Goal: Information Seeking & Learning: Learn about a topic

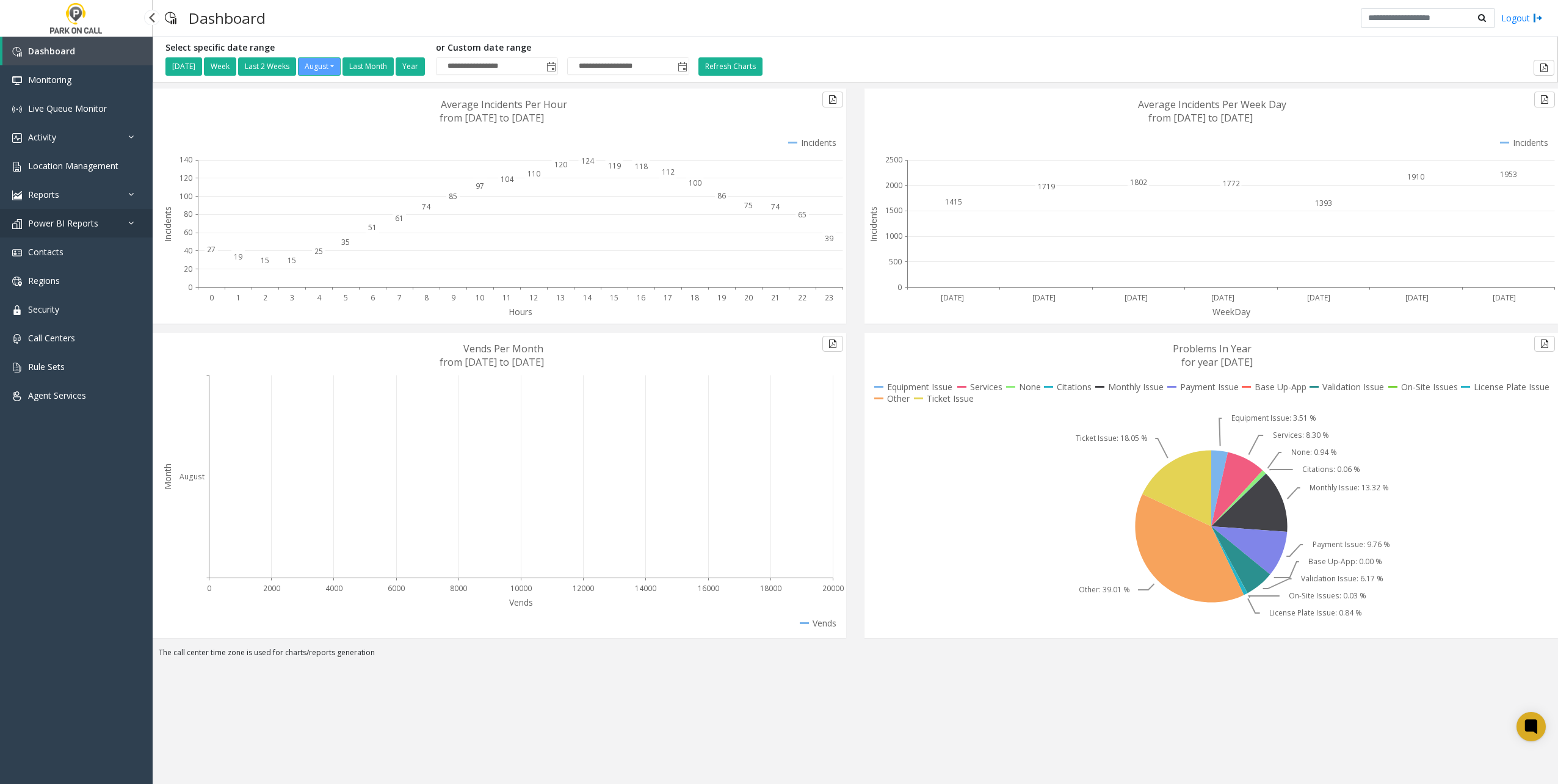
click at [93, 229] on link "Power BI Reports" at bounding box center [76, 223] width 153 height 29
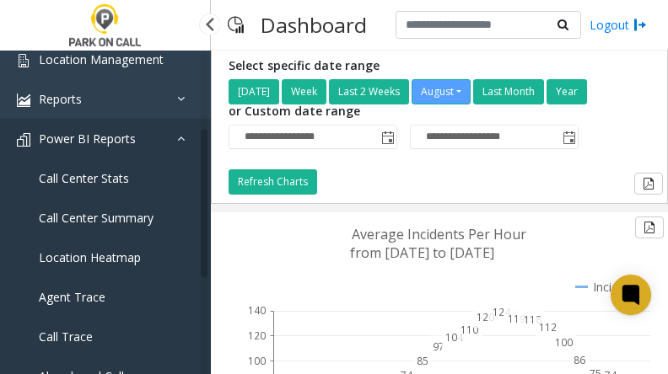
scroll to position [169, 0]
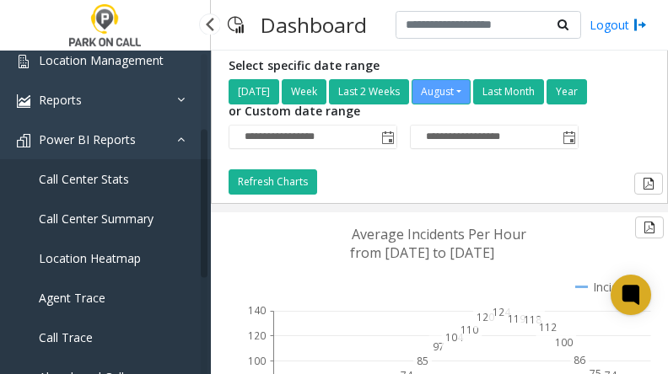
click at [131, 174] on link "Call Center Stats" at bounding box center [105, 179] width 211 height 40
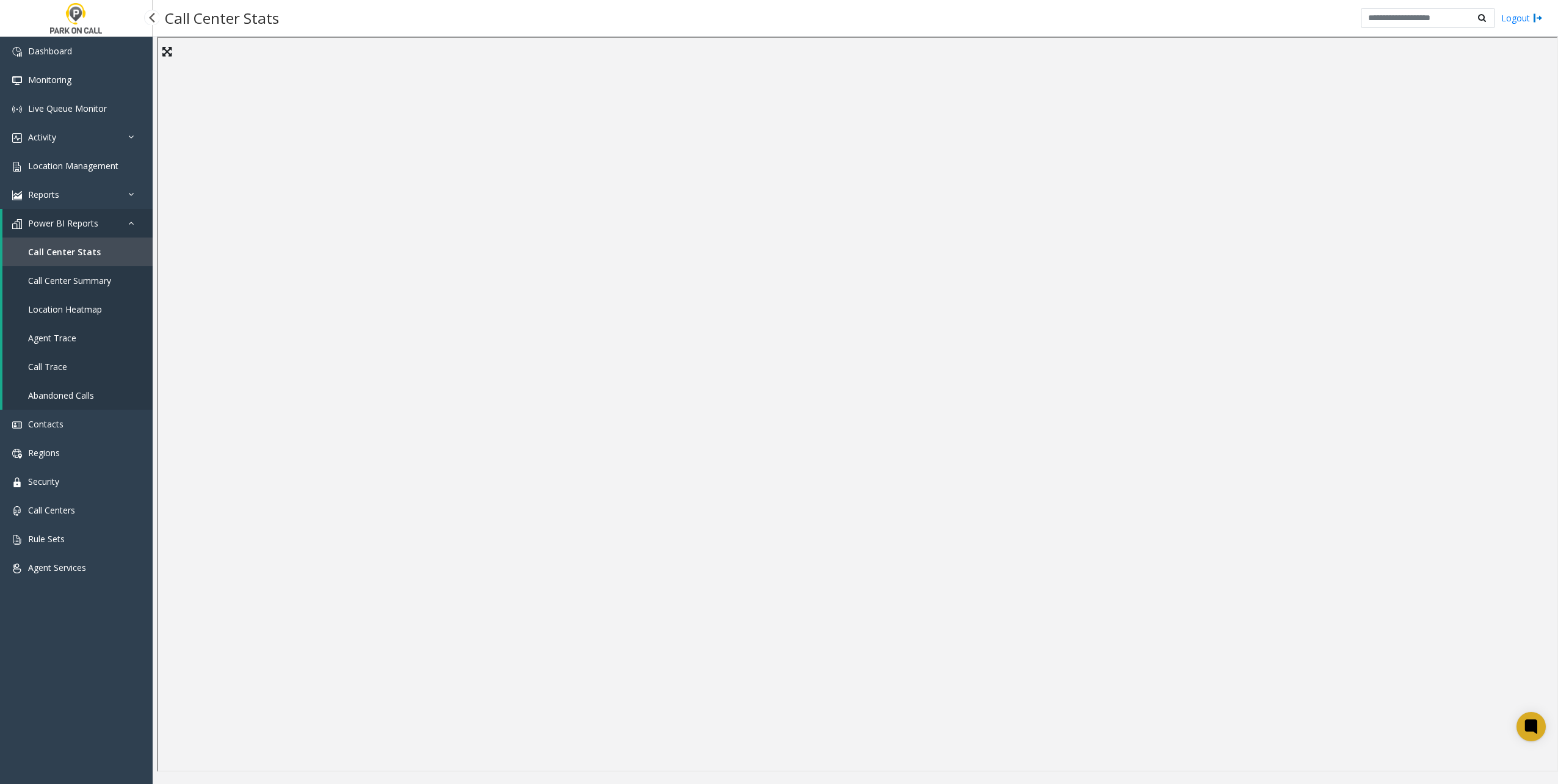
click at [91, 271] on link "Call Trace" at bounding box center [77, 367] width 150 height 29
click at [61, 271] on span "Location Heatmap" at bounding box center [65, 309] width 74 height 12
click at [104, 271] on link "Call Center Summary" at bounding box center [77, 281] width 150 height 29
